Goal: Task Accomplishment & Management: Manage account settings

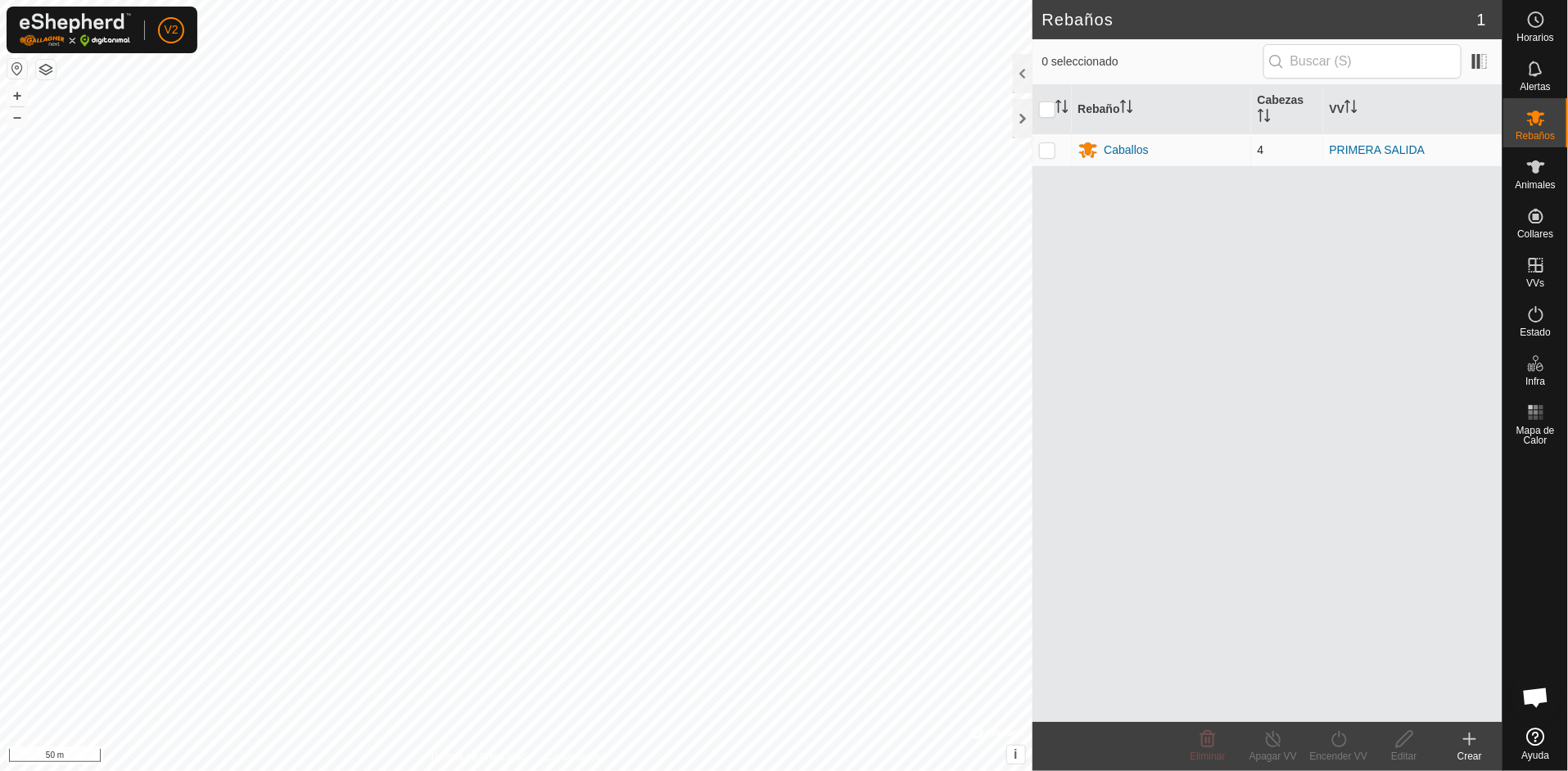
click at [1046, 149] on p-checkbox at bounding box center [1047, 149] width 16 height 13
checkbox input "true"
click at [1115, 149] on div "Caballos" at bounding box center [1127, 149] width 44 height 17
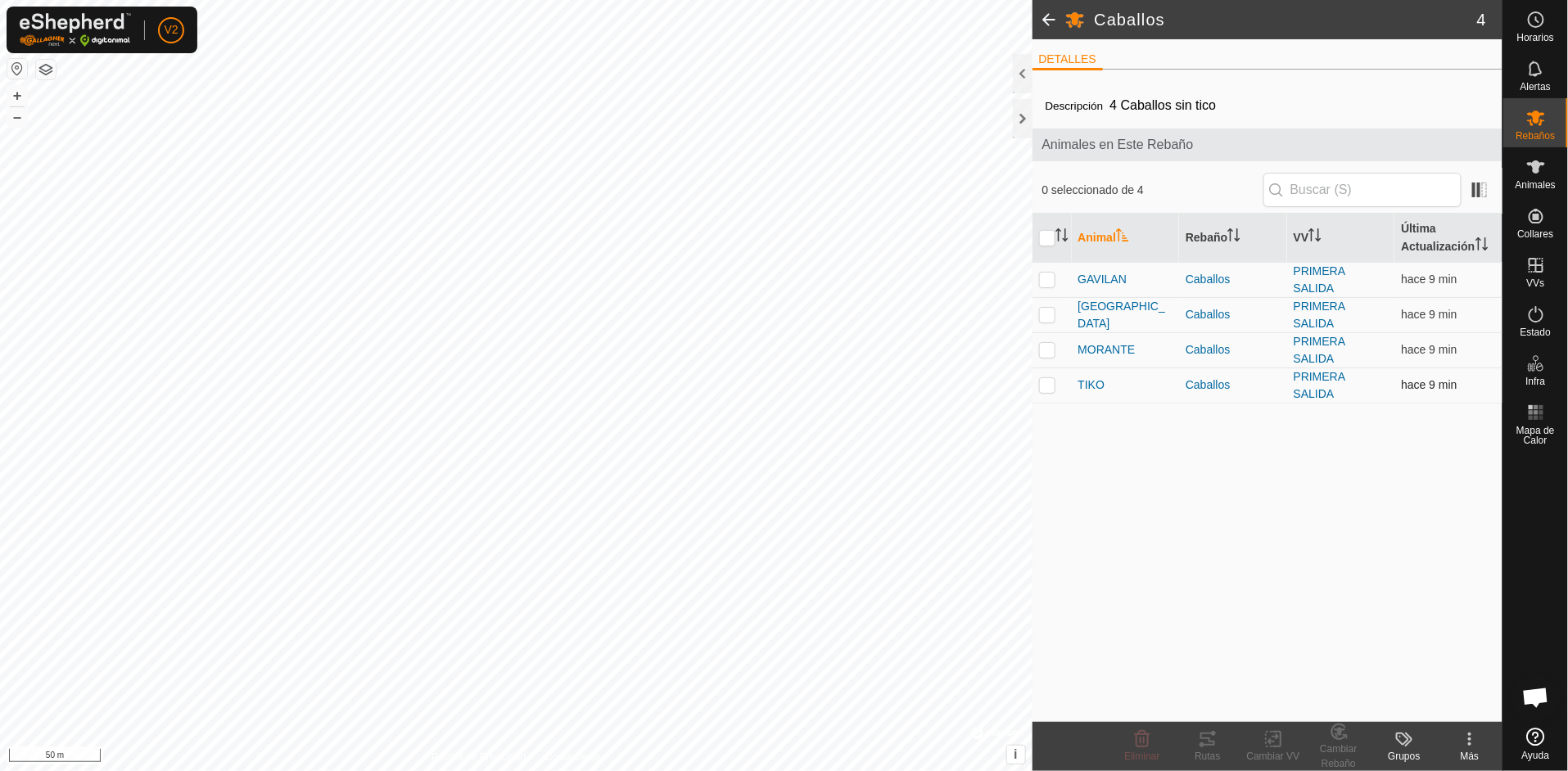
click at [1052, 379] on p-checkbox at bounding box center [1047, 385] width 16 height 13
click at [1208, 745] on icon at bounding box center [1207, 739] width 15 height 13
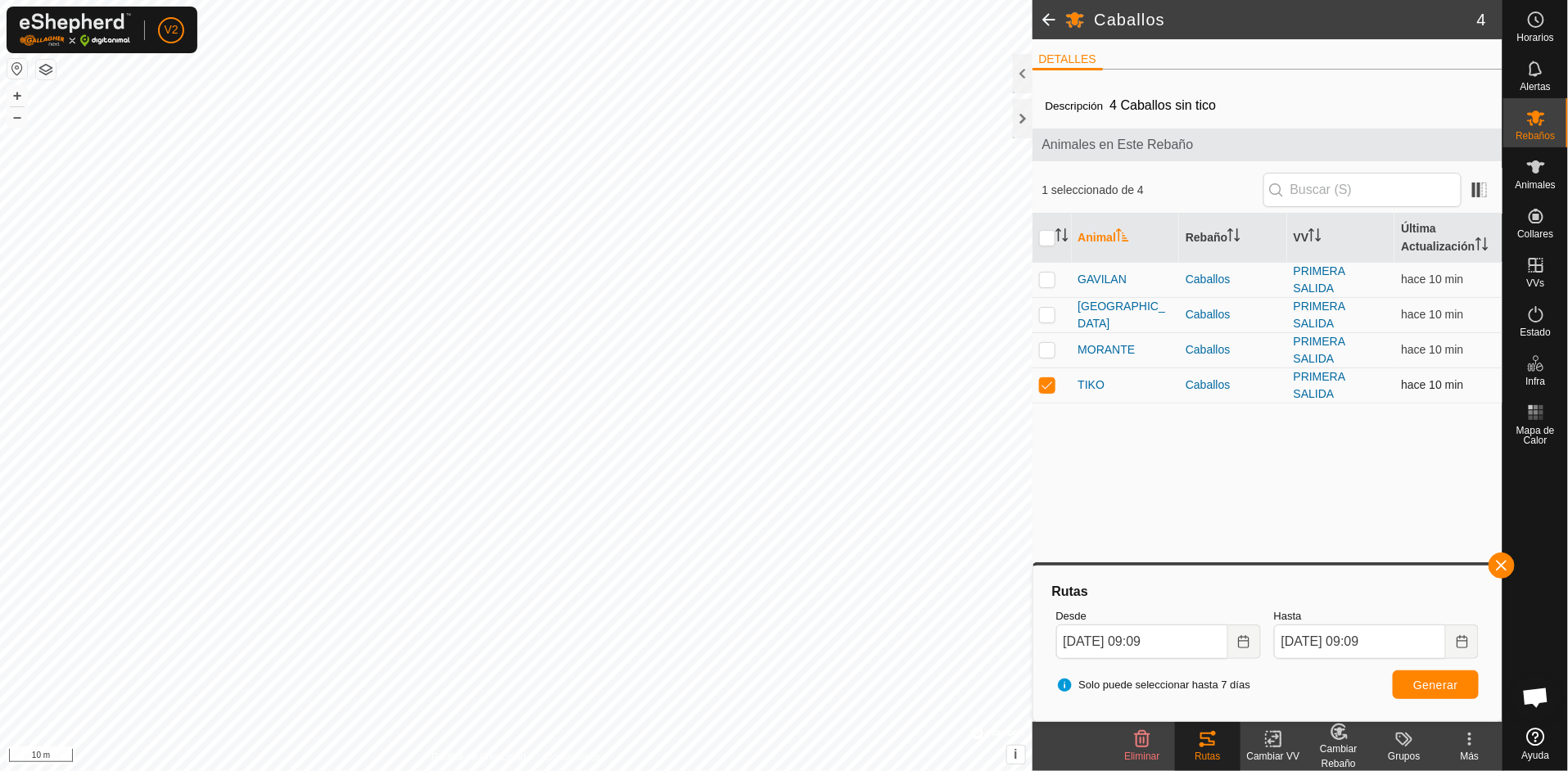
click at [1055, 383] on p-checkbox at bounding box center [1047, 385] width 16 height 13
checkbox input "false"
click at [1046, 349] on p-checkbox at bounding box center [1047, 350] width 16 height 13
checkbox input "true"
click at [1217, 748] on tracks-svg-icon at bounding box center [1207, 739] width 66 height 20
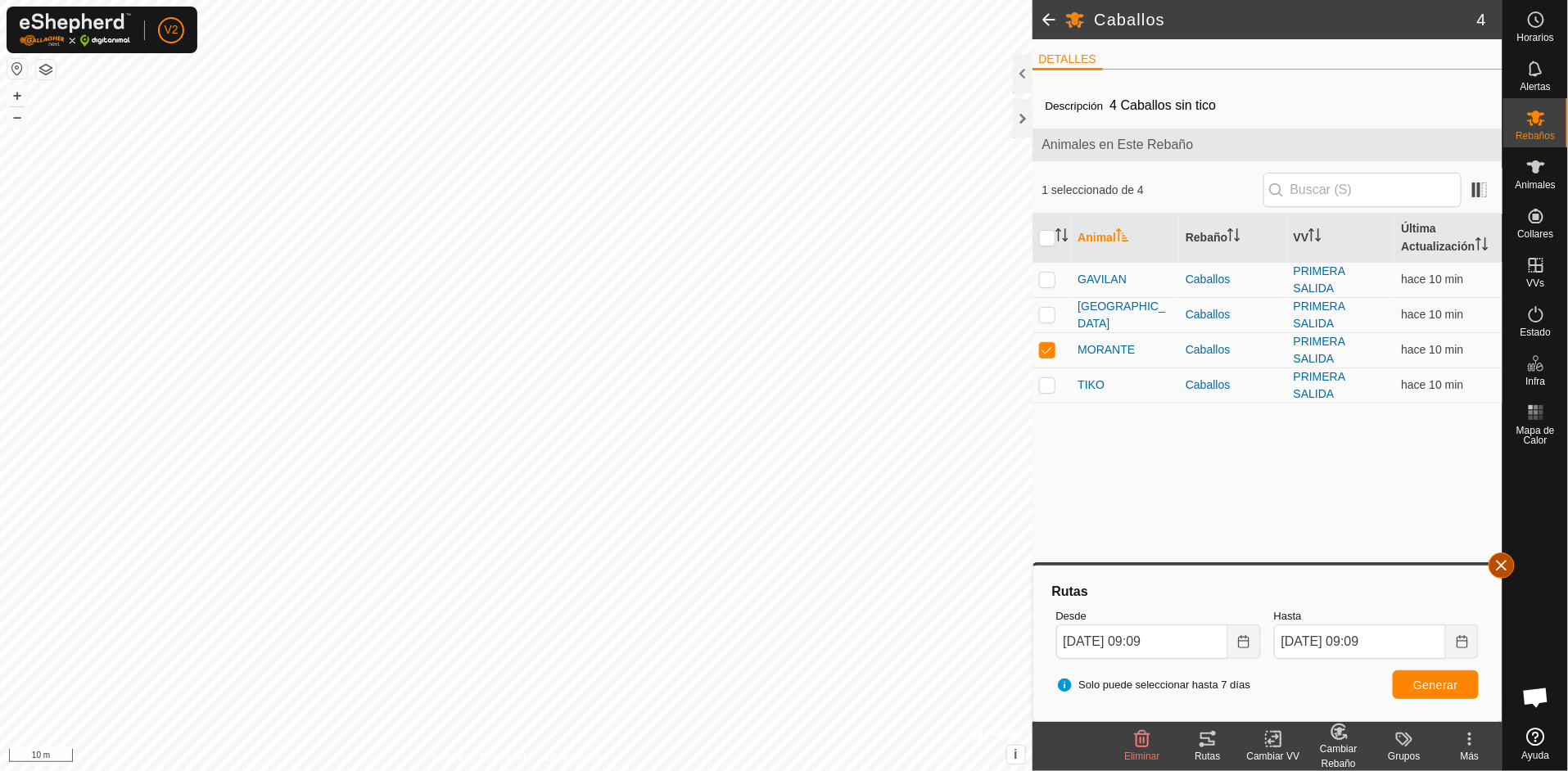
click at [1505, 570] on button "button" at bounding box center [1501, 566] width 26 height 26
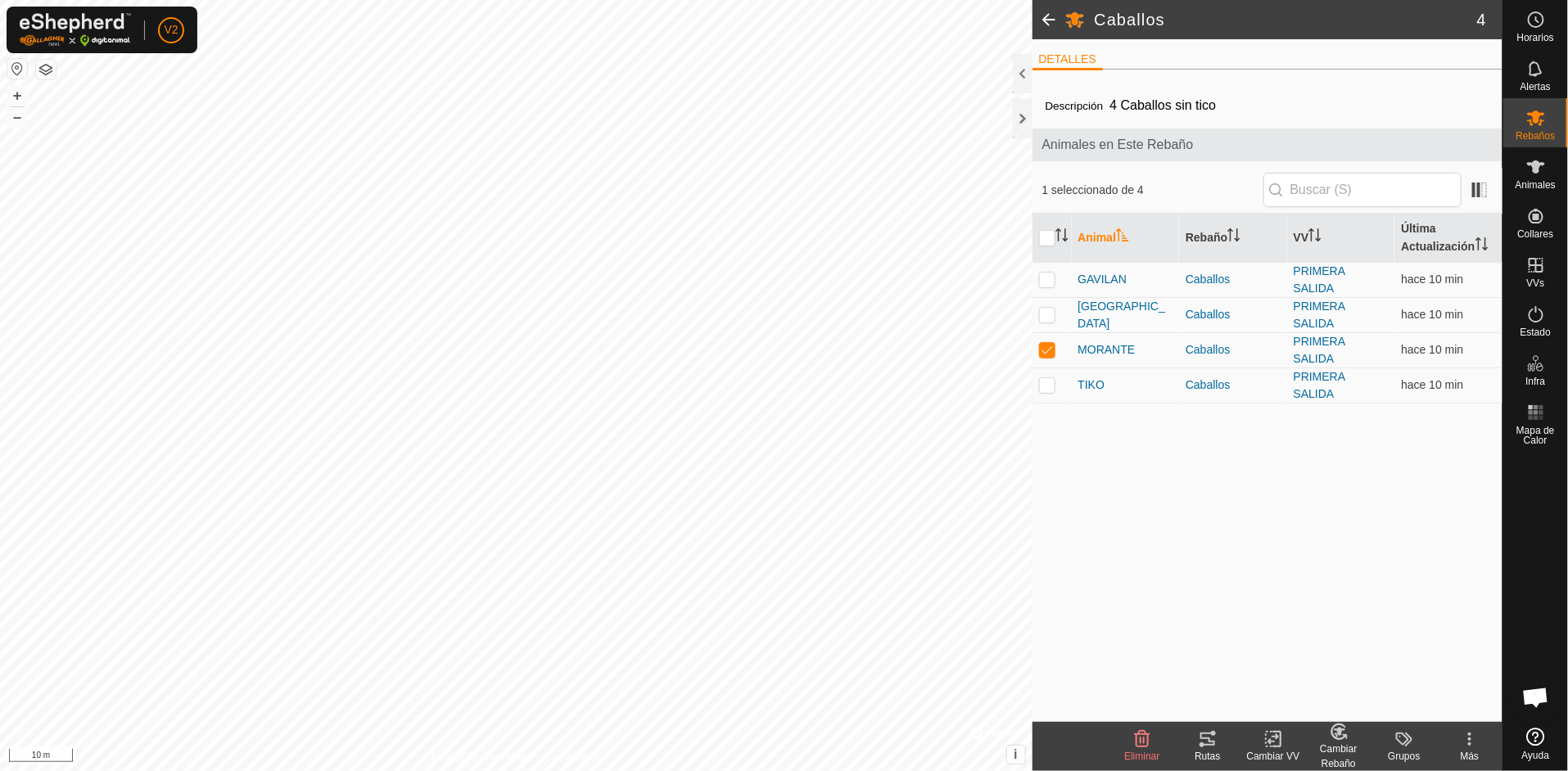
click at [1215, 747] on icon at bounding box center [1207, 739] width 20 height 20
